Goal: Obtain resource: Obtain resource

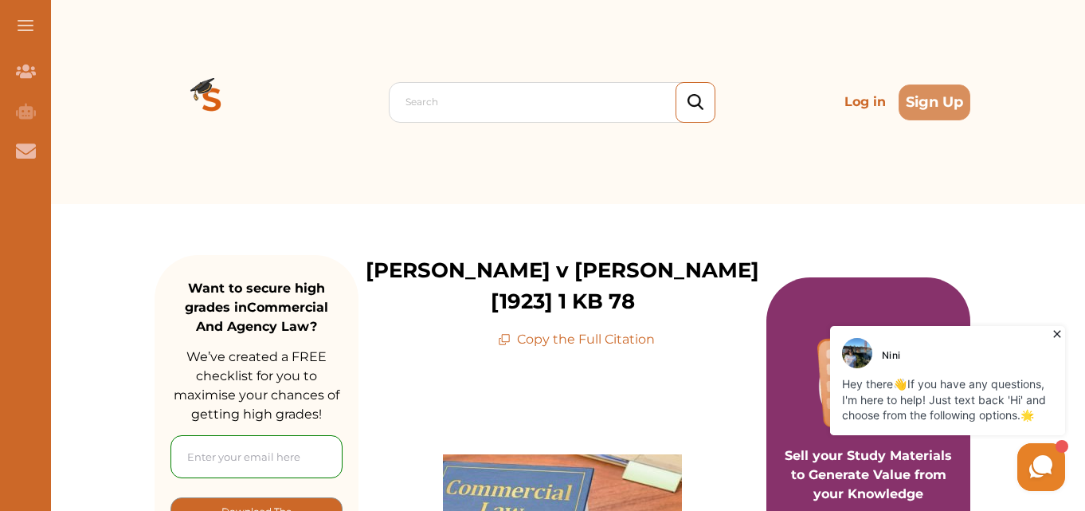
click at [579, 270] on p "[PERSON_NAME] v [PERSON_NAME] [1923] 1 KB 78" at bounding box center [563, 286] width 408 height 62
click at [587, 330] on p "Copy the Full Citation" at bounding box center [576, 339] width 157 height 19
click at [539, 330] on p "Copy the Full Citation" at bounding box center [576, 339] width 157 height 19
click at [1061, 331] on icon at bounding box center [1057, 334] width 16 height 16
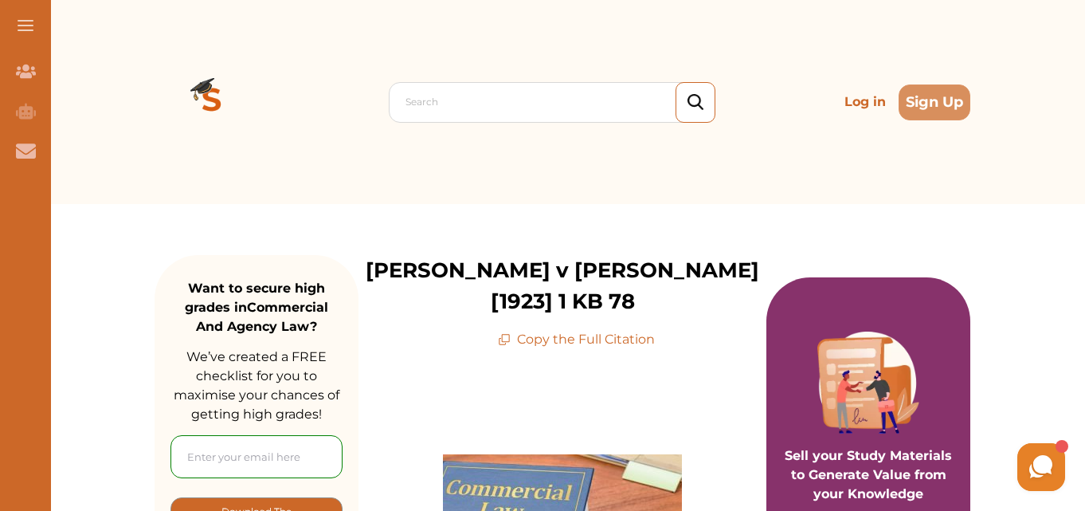
click at [511, 333] on icon at bounding box center [504, 339] width 13 height 13
click at [506, 333] on icon at bounding box center [504, 339] width 13 height 13
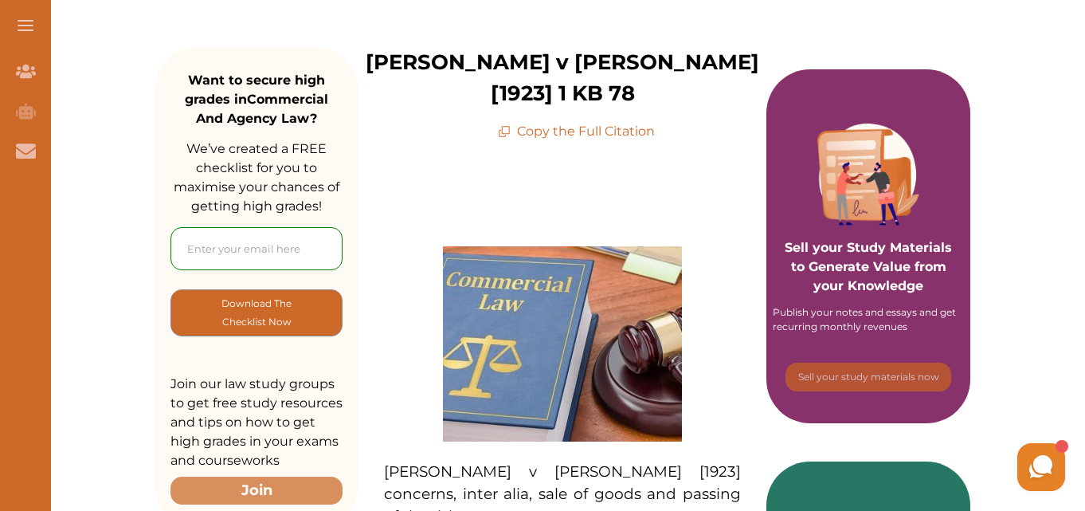
scroll to position [207, 0]
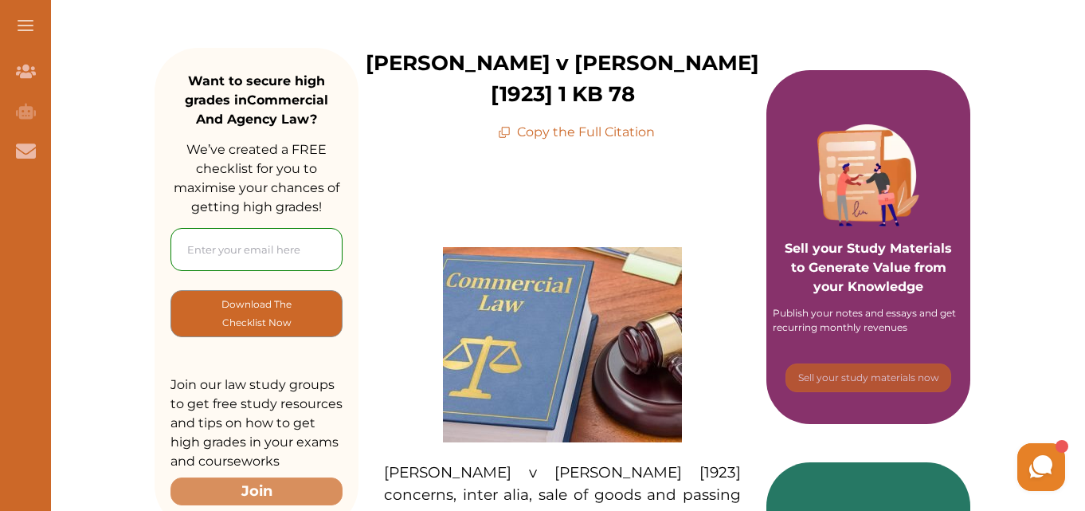
click at [505, 126] on icon at bounding box center [504, 132] width 13 height 13
click at [539, 123] on p "Copy the Full Citation" at bounding box center [576, 132] width 157 height 19
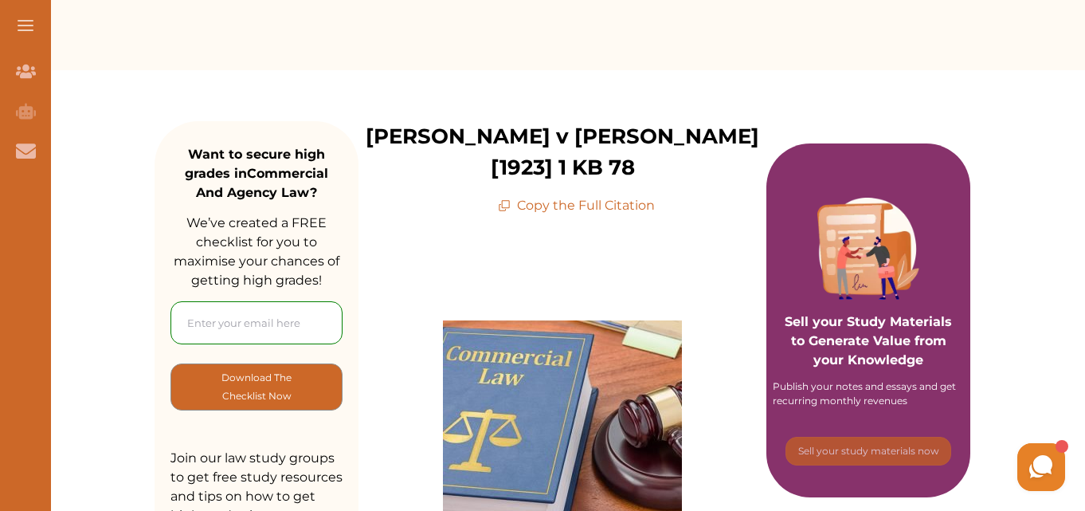
scroll to position [130, 0]
